Goal: Check status: Check status

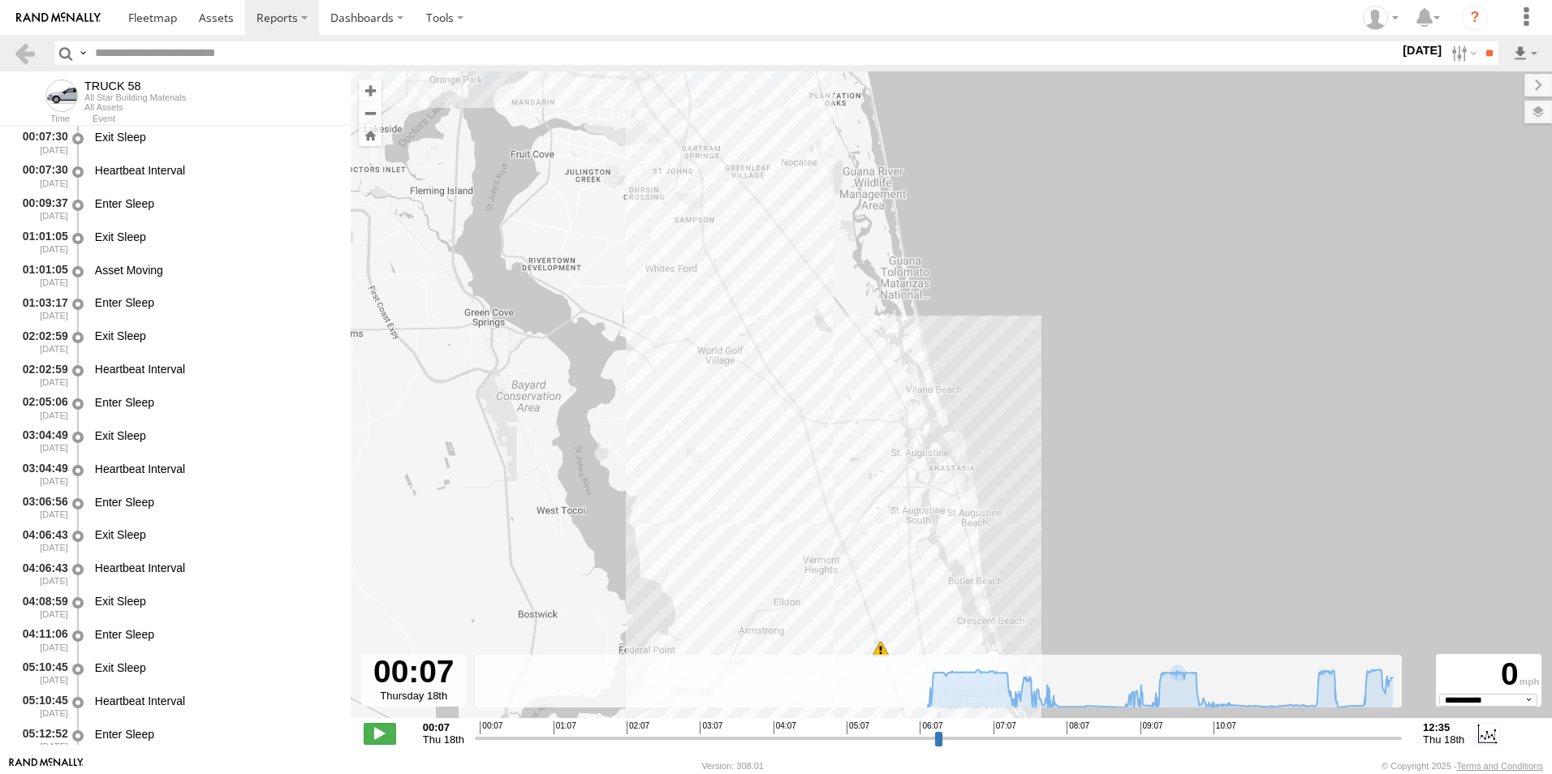
select select "**********"
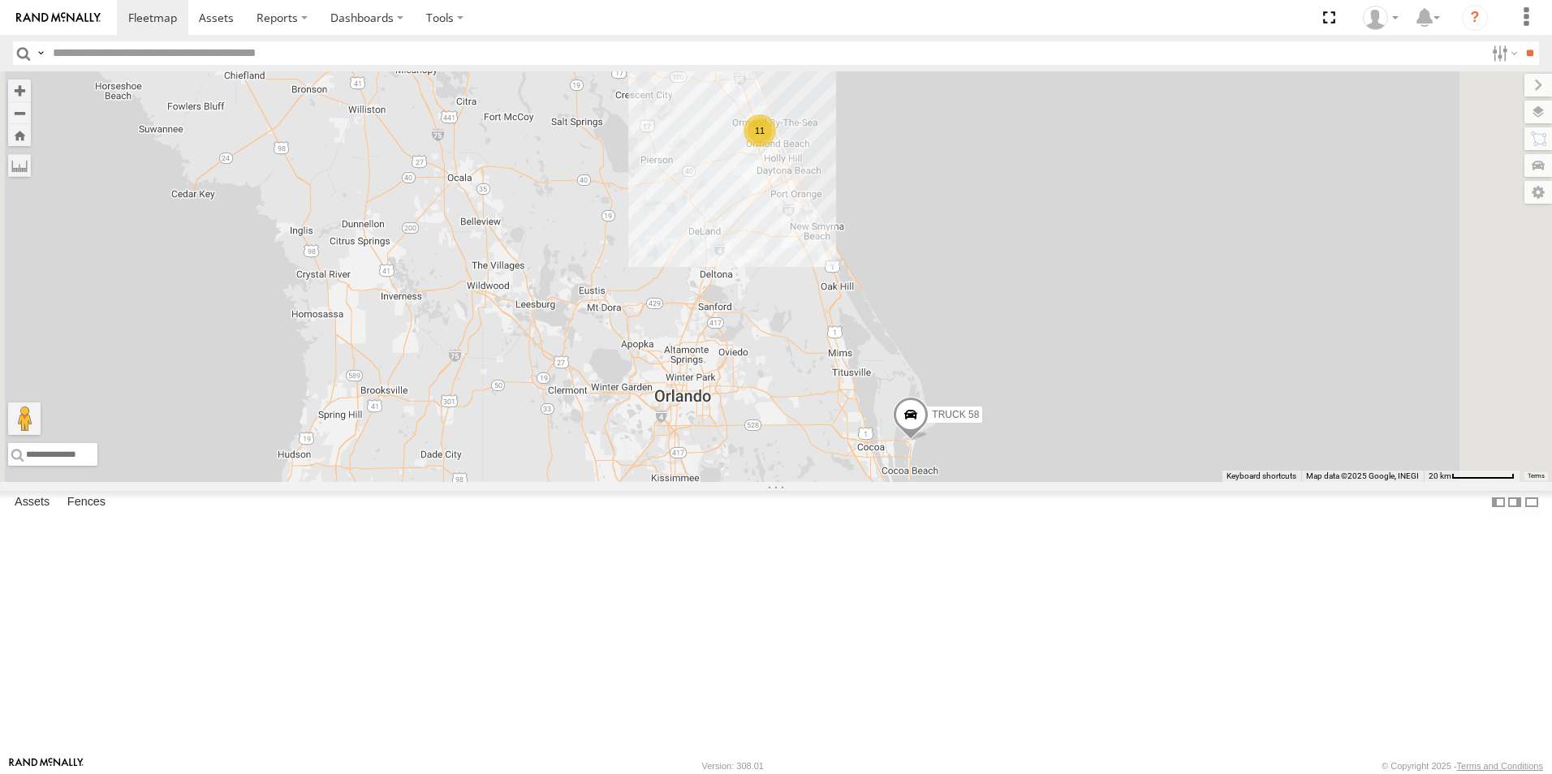
drag, startPoint x: 897, startPoint y: 517, endPoint x: 847, endPoint y: 443, distance: 88.9
click at [847, 443] on div "TRUCK 58 11" at bounding box center [776, 276] width 1552 height 411
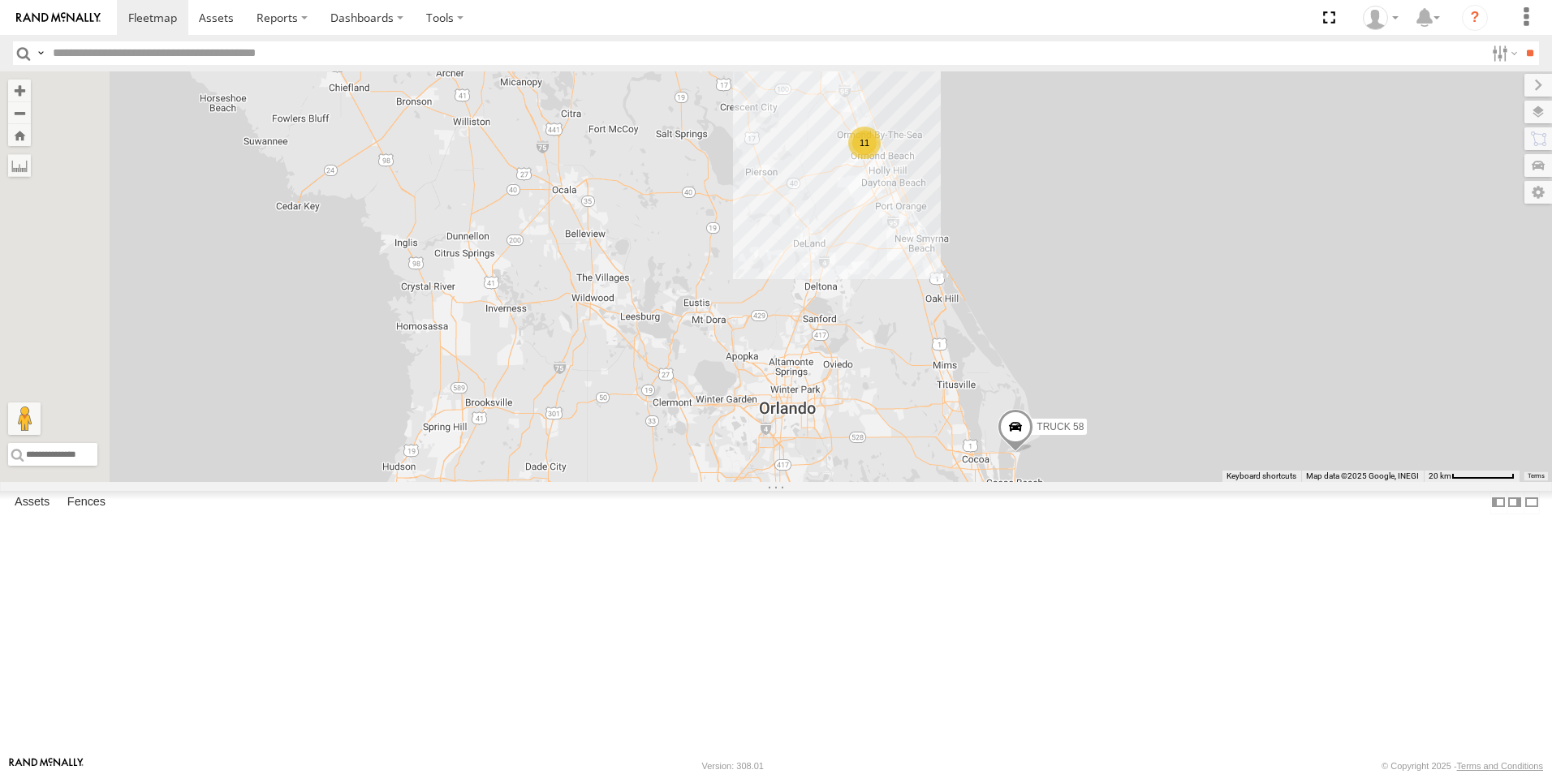
click at [1033, 482] on div "TRUCK 58 11" at bounding box center [776, 276] width 1552 height 411
